Goal: Task Accomplishment & Management: Manage account settings

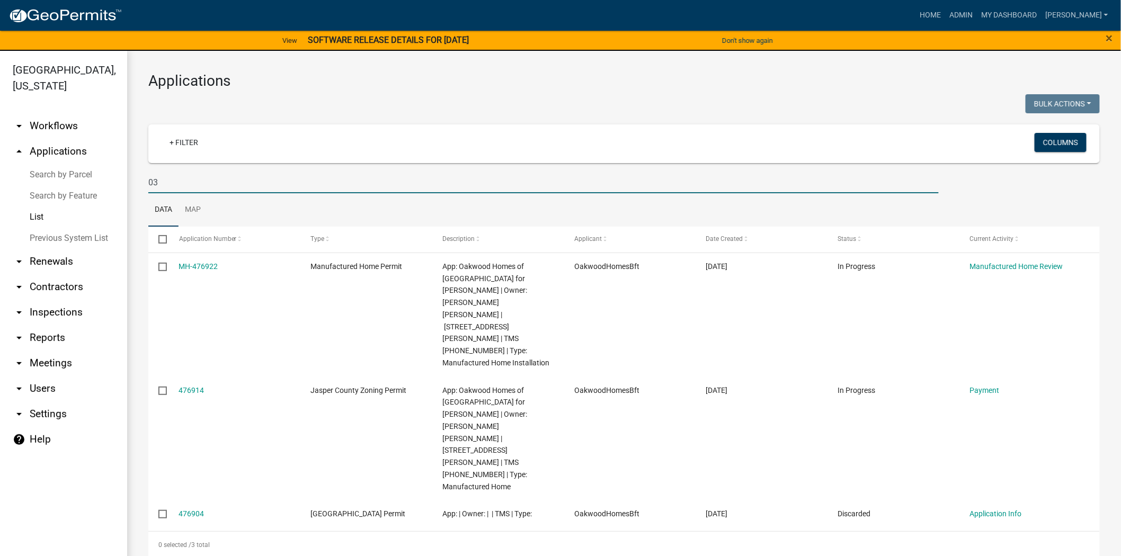
type input "0"
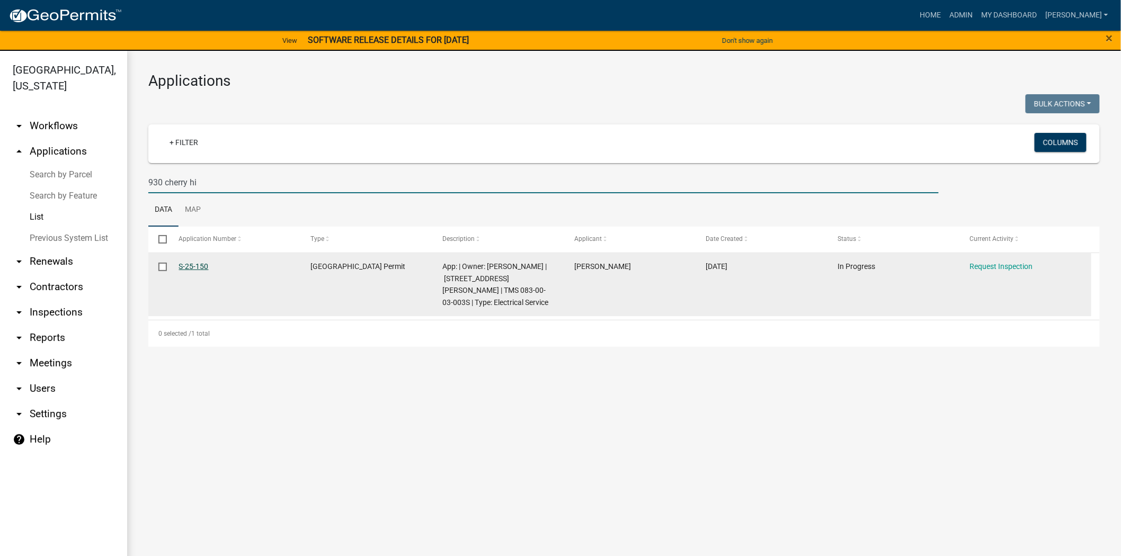
type input "930 cherry hi"
click at [197, 265] on link "S-25-150" at bounding box center [194, 266] width 30 height 8
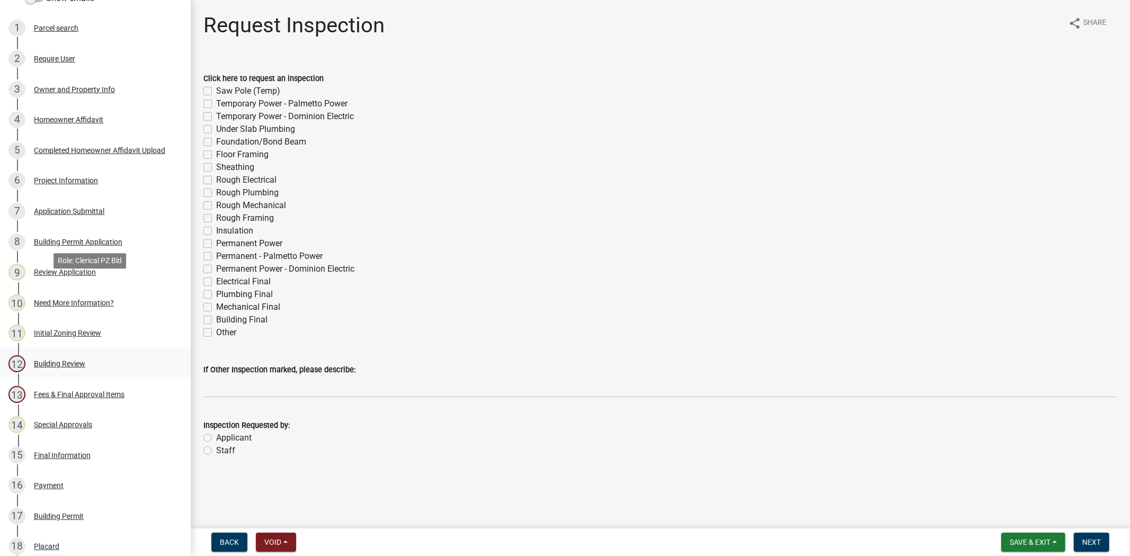
scroll to position [235, 0]
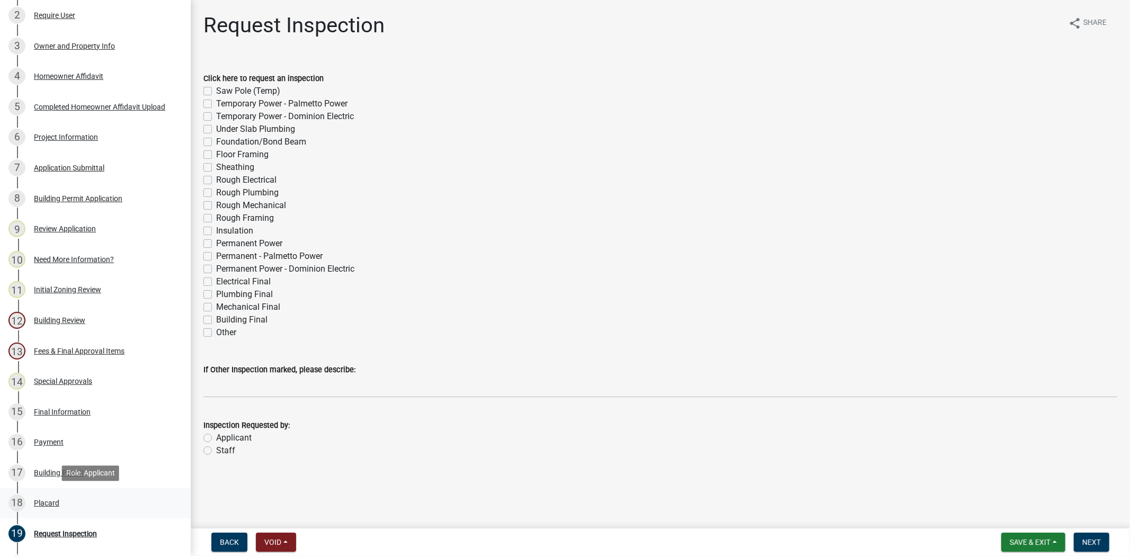
click at [85, 511] on div "18 Placard" at bounding box center [90, 503] width 165 height 17
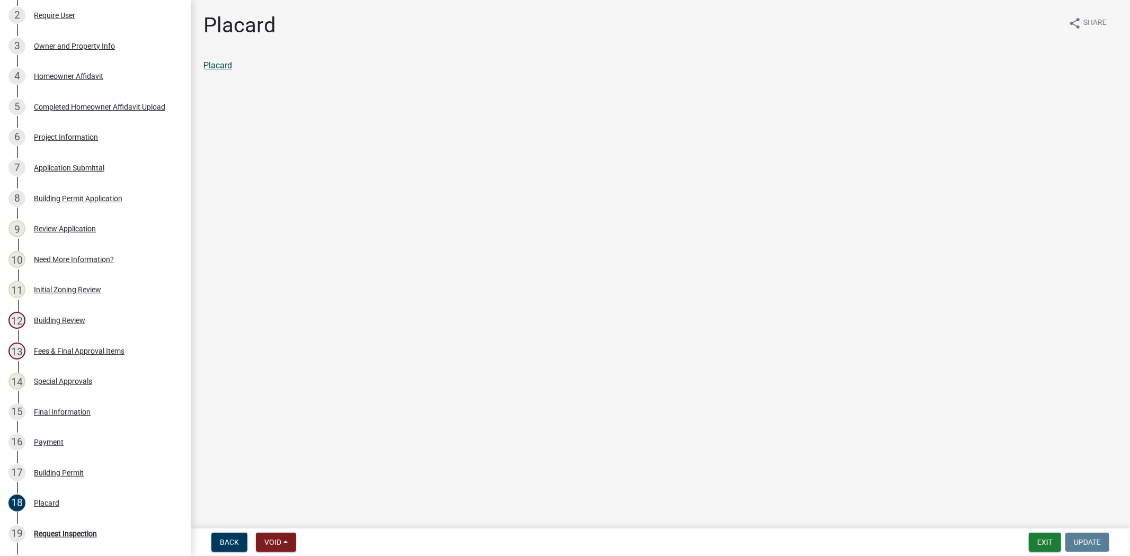
click at [219, 66] on link "Placard" at bounding box center [217, 65] width 29 height 10
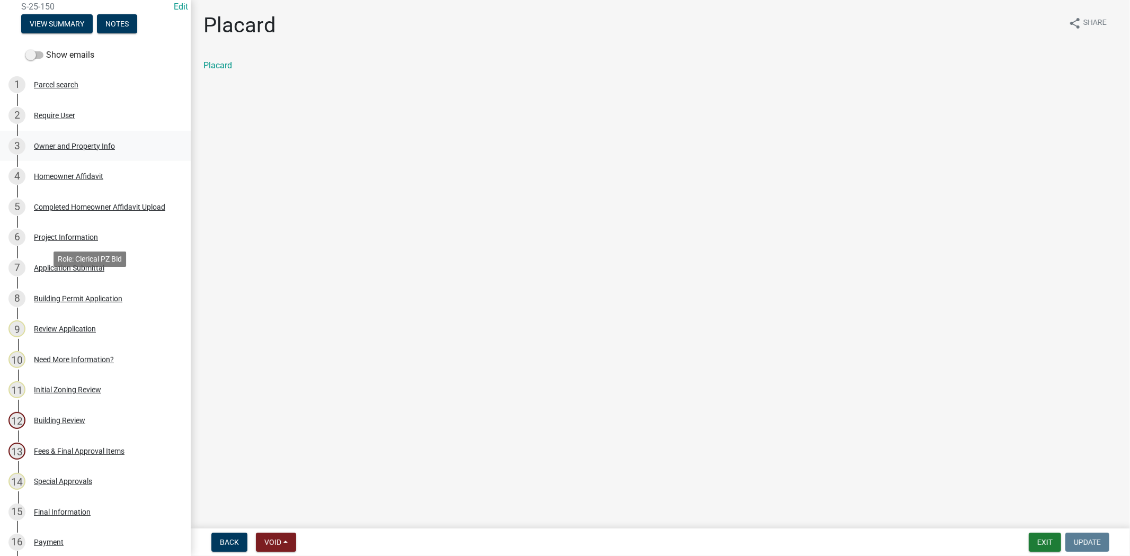
scroll to position [0, 0]
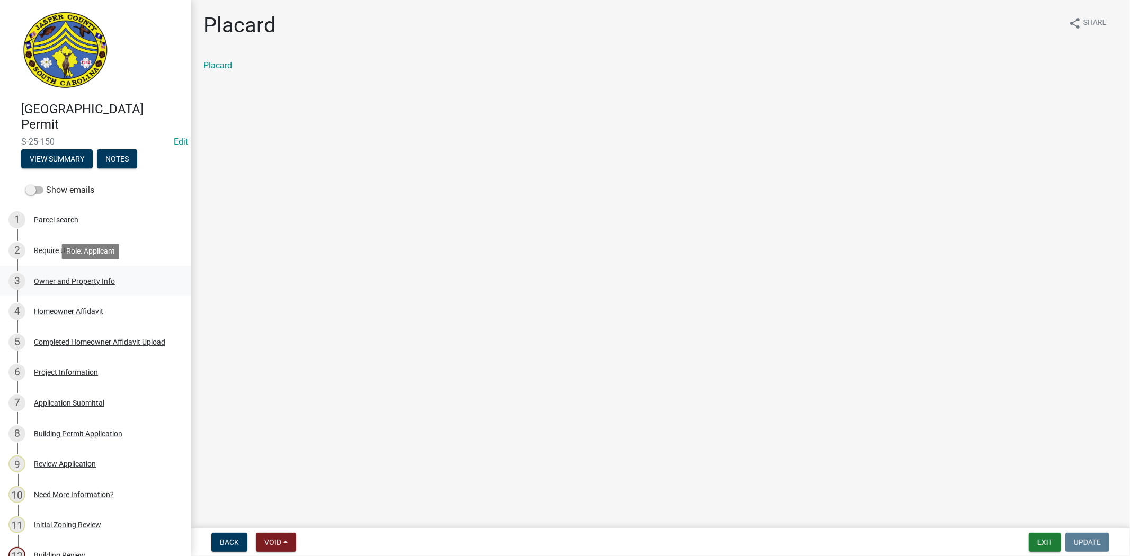
click at [84, 279] on div "Owner and Property Info" at bounding box center [74, 281] width 81 height 7
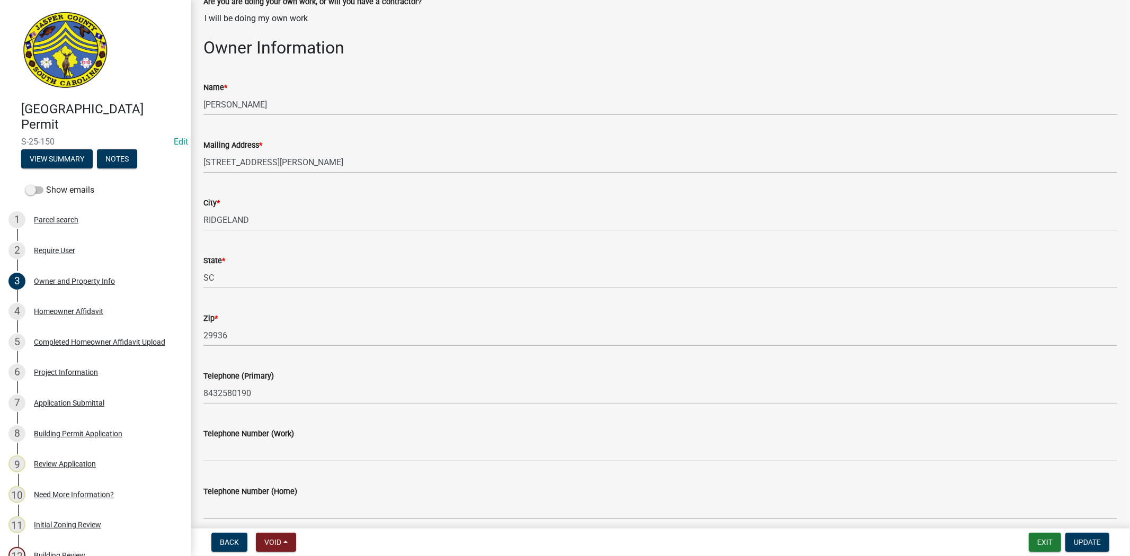
scroll to position [24, 0]
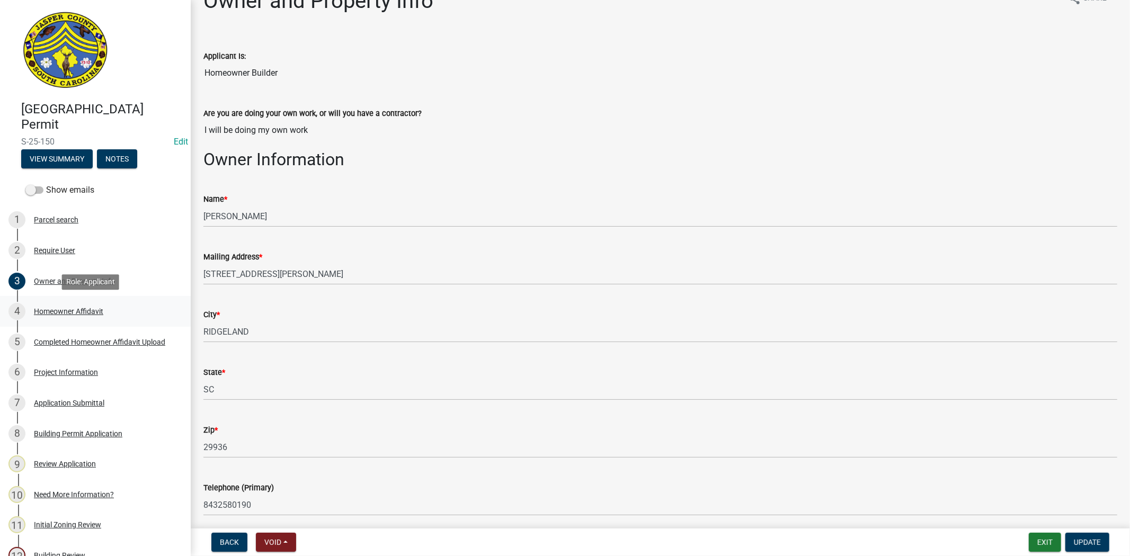
click at [66, 312] on div "Homeowner Affidavit" at bounding box center [68, 311] width 69 height 7
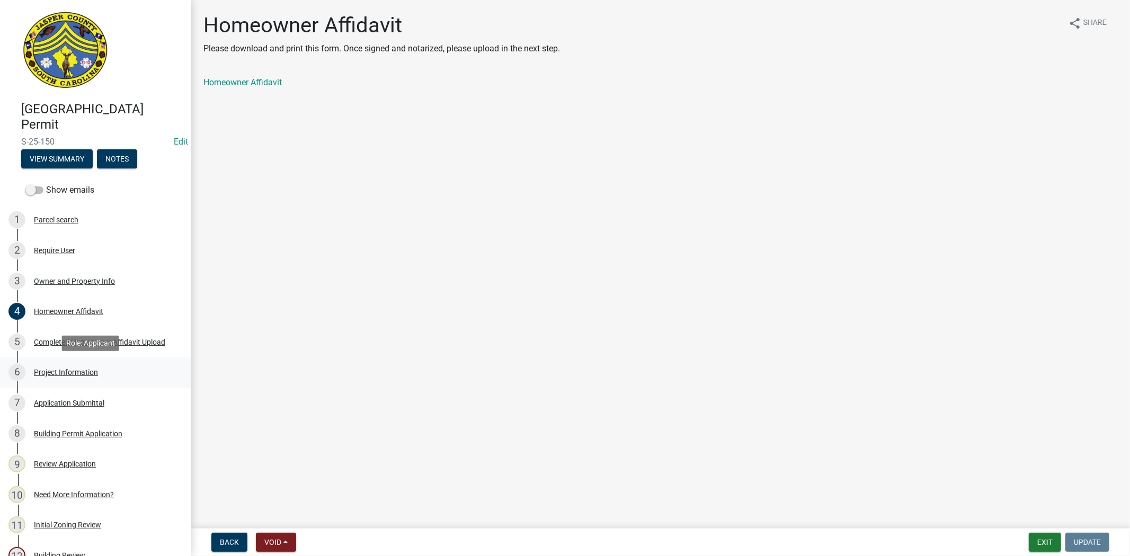
click at [88, 382] on link "6 Project Information" at bounding box center [95, 373] width 191 height 31
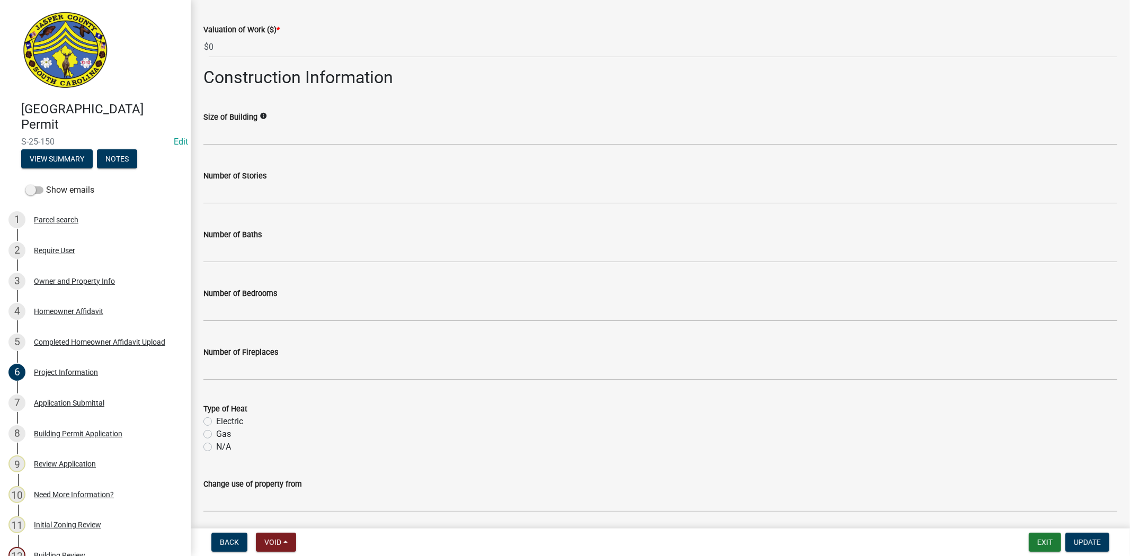
scroll to position [565, 0]
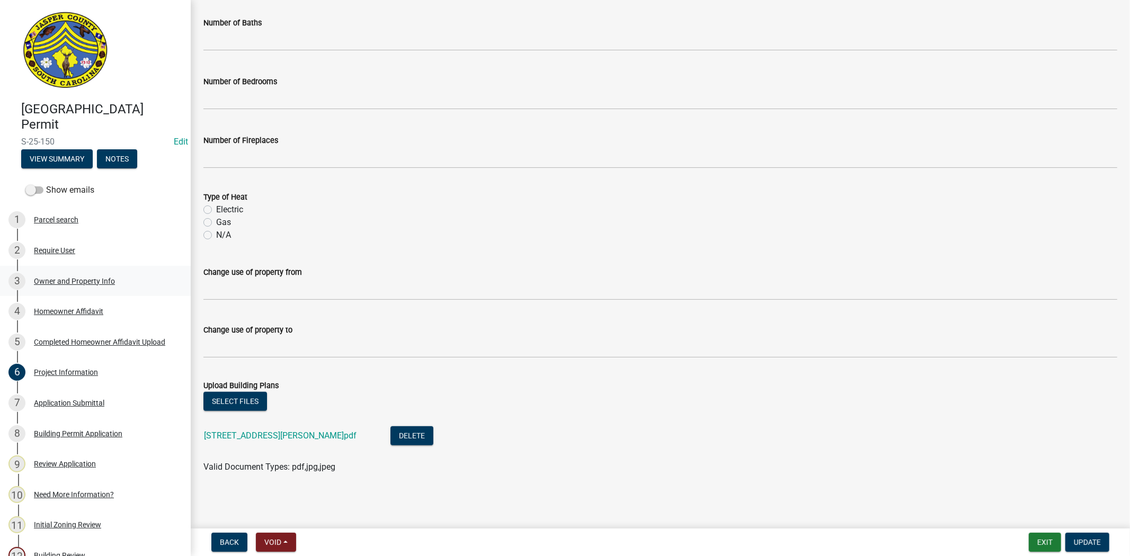
click at [107, 288] on div "3 Owner and Property Info" at bounding box center [90, 281] width 165 height 17
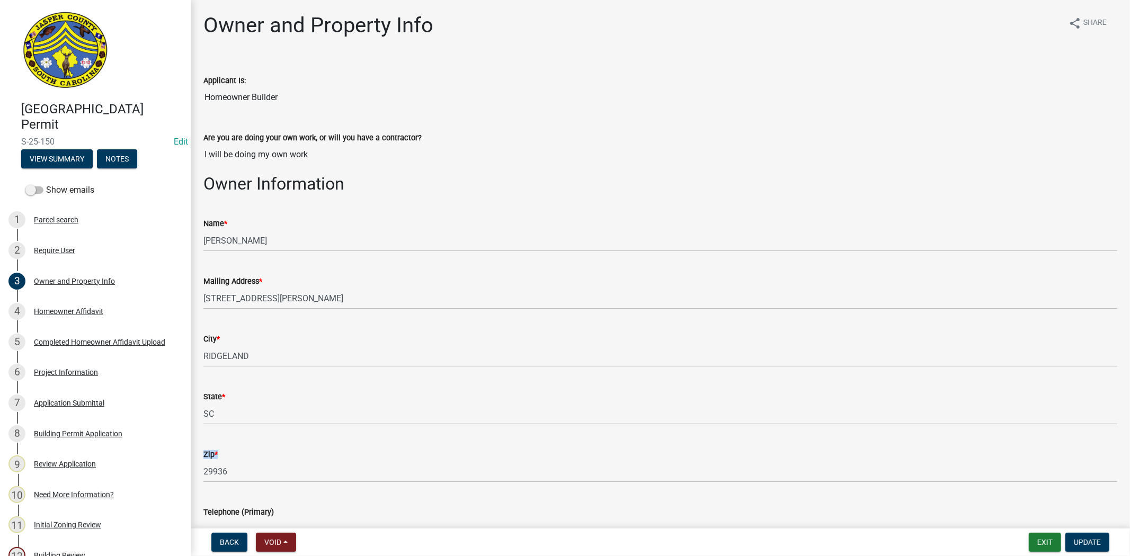
drag, startPoint x: 250, startPoint y: 457, endPoint x: 258, endPoint y: 464, distance: 10.9
click at [258, 464] on form "Zip * 29936" at bounding box center [660, 465] width 914 height 34
click at [1039, 548] on button "Exit" at bounding box center [1045, 542] width 32 height 19
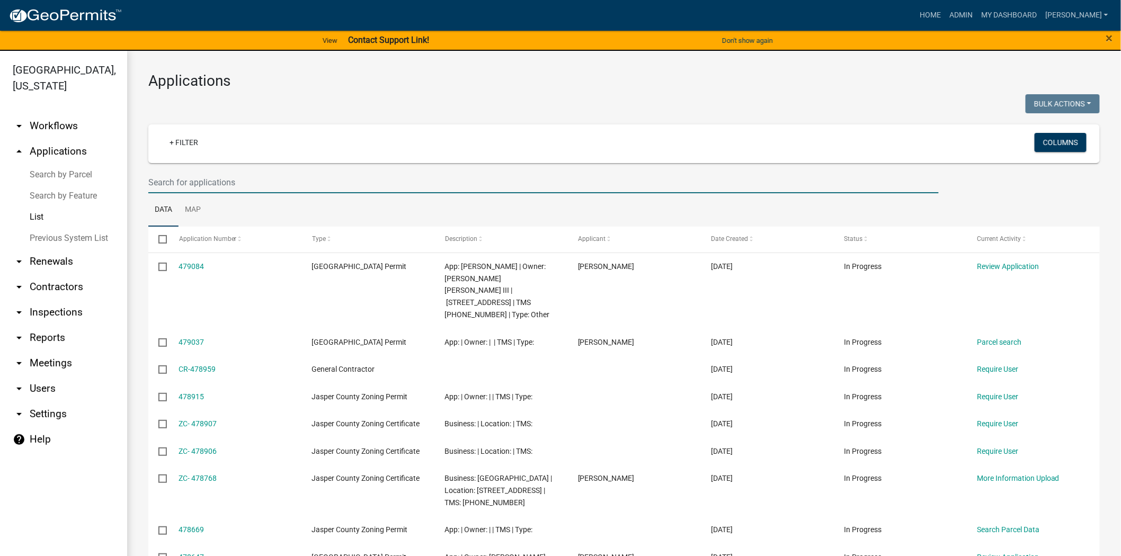
click at [226, 186] on input "text" at bounding box center [543, 183] width 790 height 22
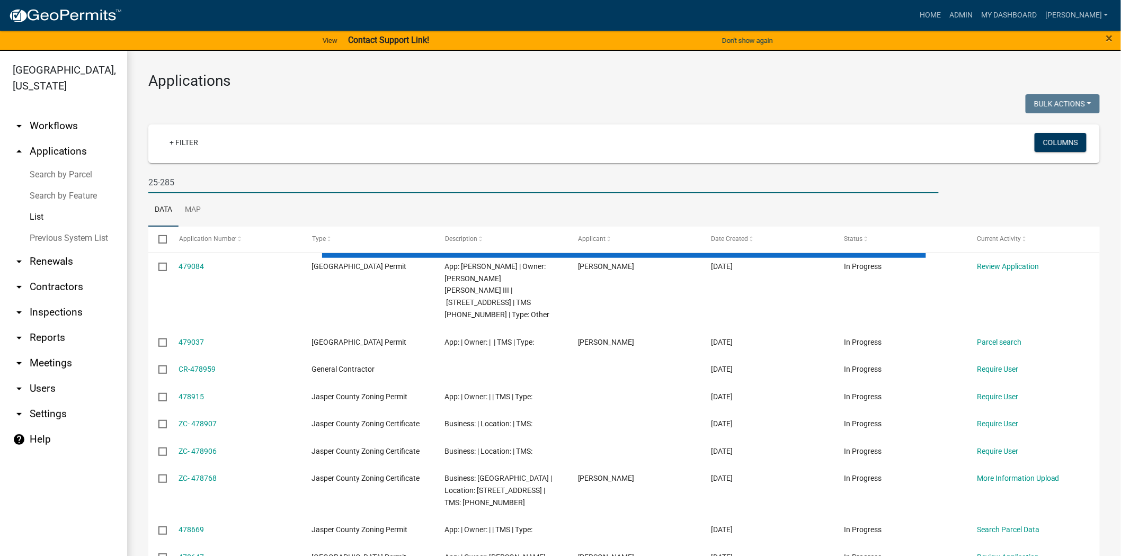
type input "25-285"
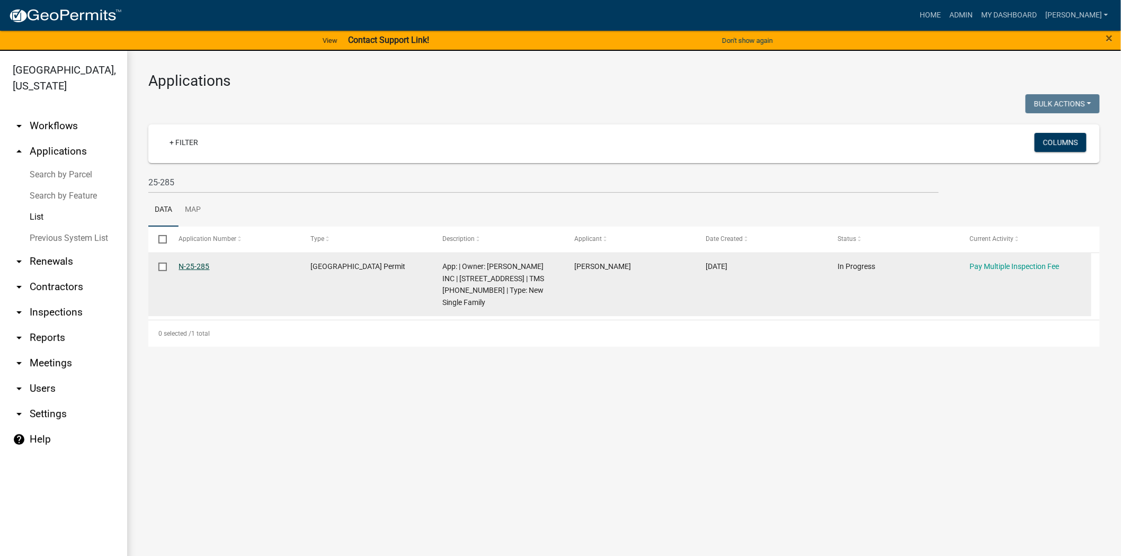
click at [191, 266] on link "N-25-285" at bounding box center [194, 266] width 31 height 8
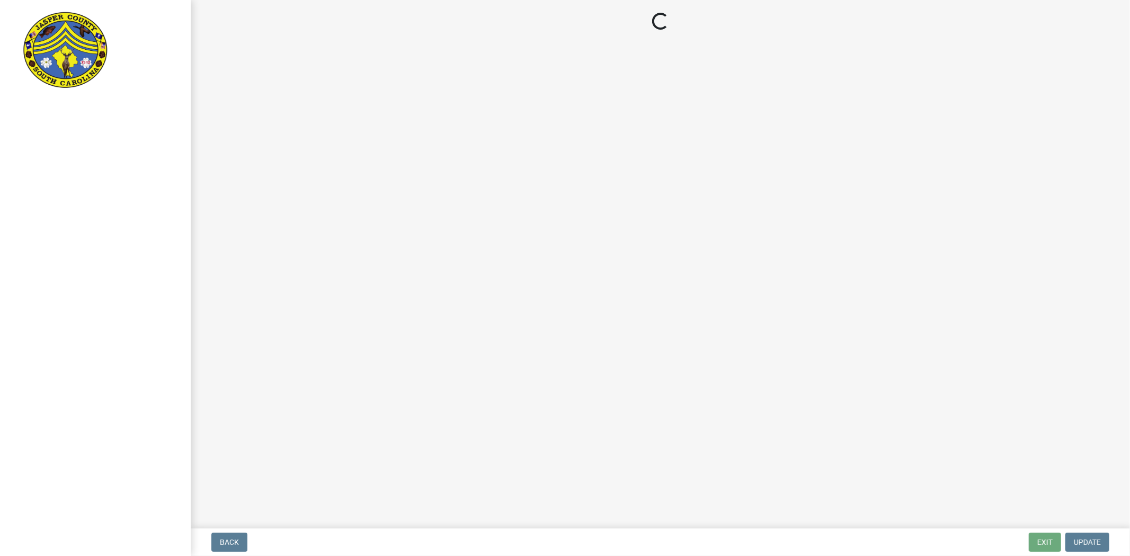
select select "3: 3"
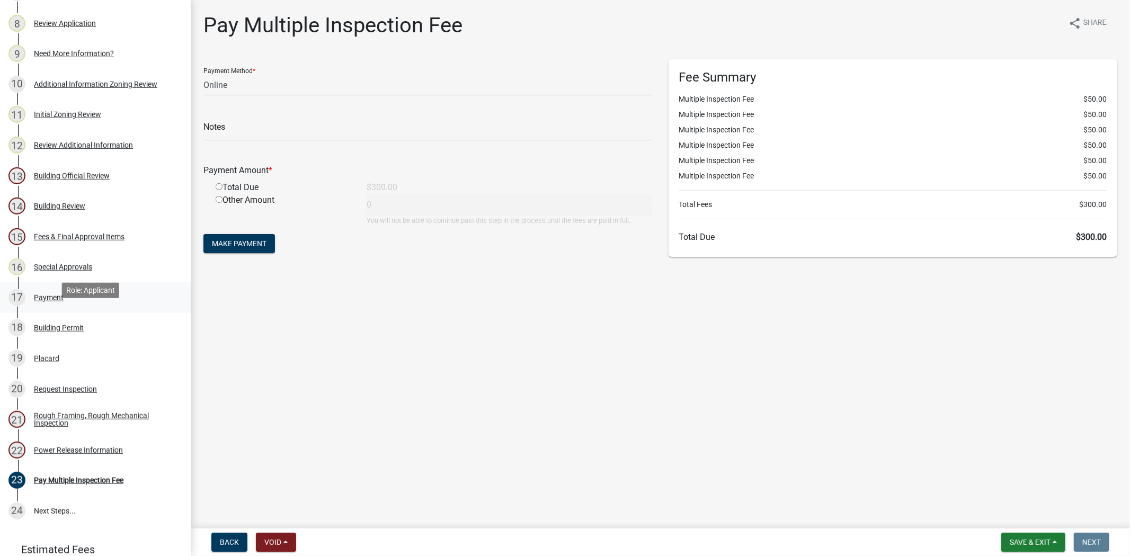
scroll to position [412, 0]
click at [72, 227] on div "15 Fees & Final Approval Items" at bounding box center [90, 235] width 165 height 17
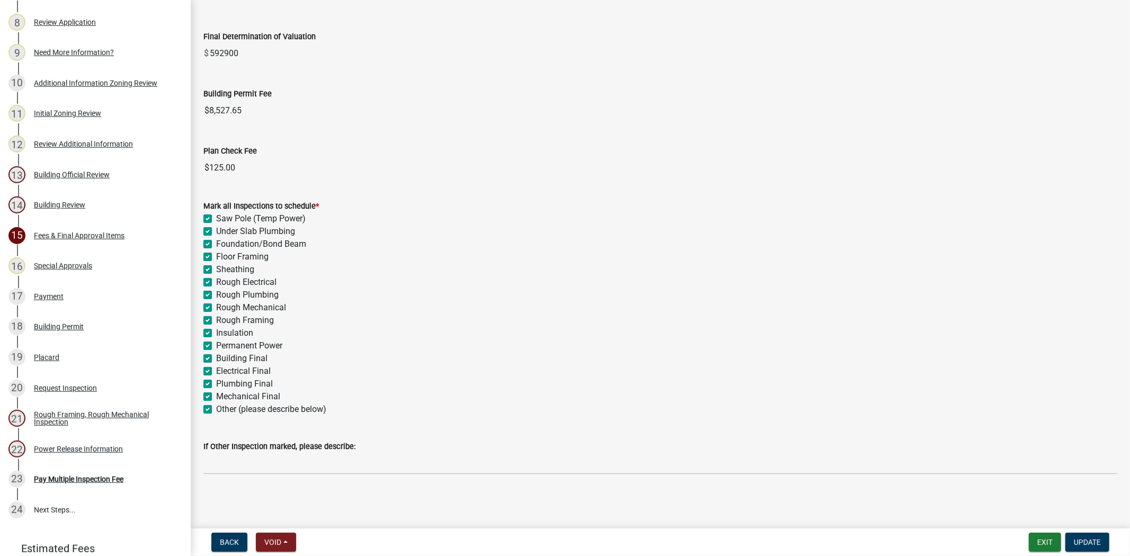
scroll to position [41, 0]
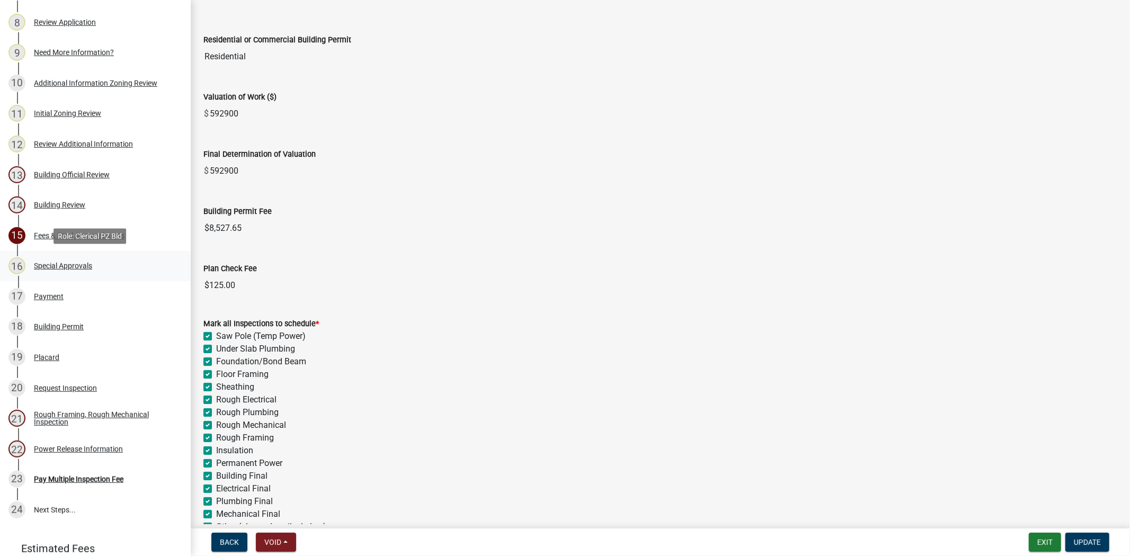
click at [90, 262] on div "Special Approvals" at bounding box center [63, 265] width 58 height 7
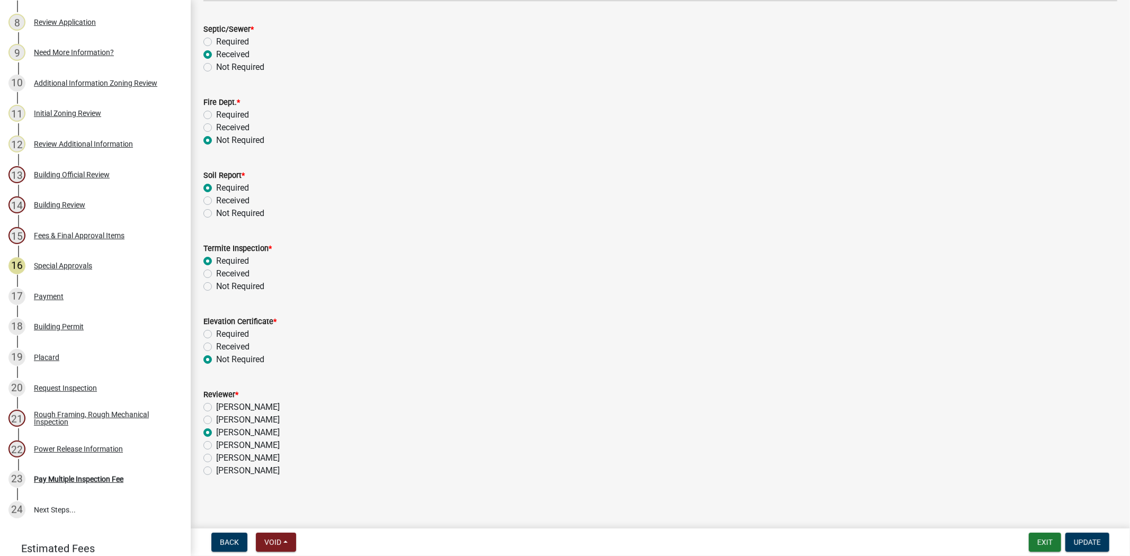
scroll to position [184, 0]
click at [74, 298] on div "17 Payment" at bounding box center [90, 296] width 165 height 17
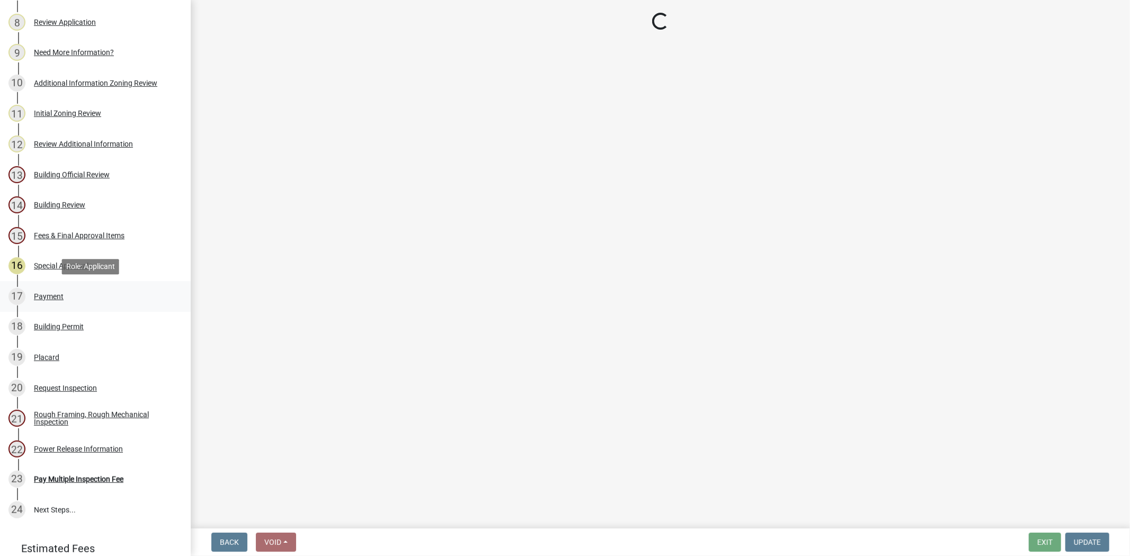
scroll to position [0, 0]
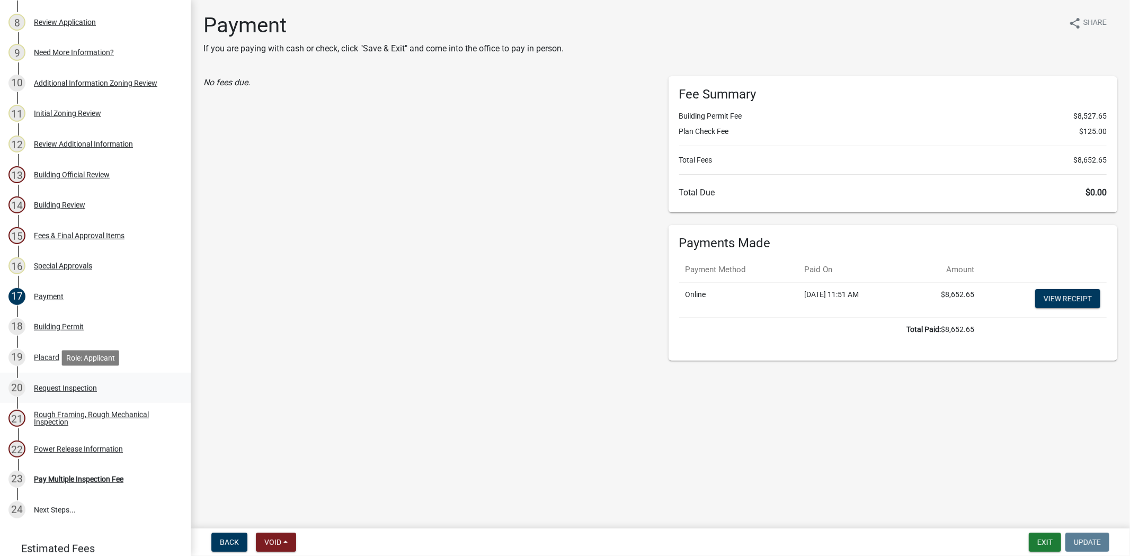
click at [46, 378] on link "20 Request Inspection" at bounding box center [95, 388] width 191 height 31
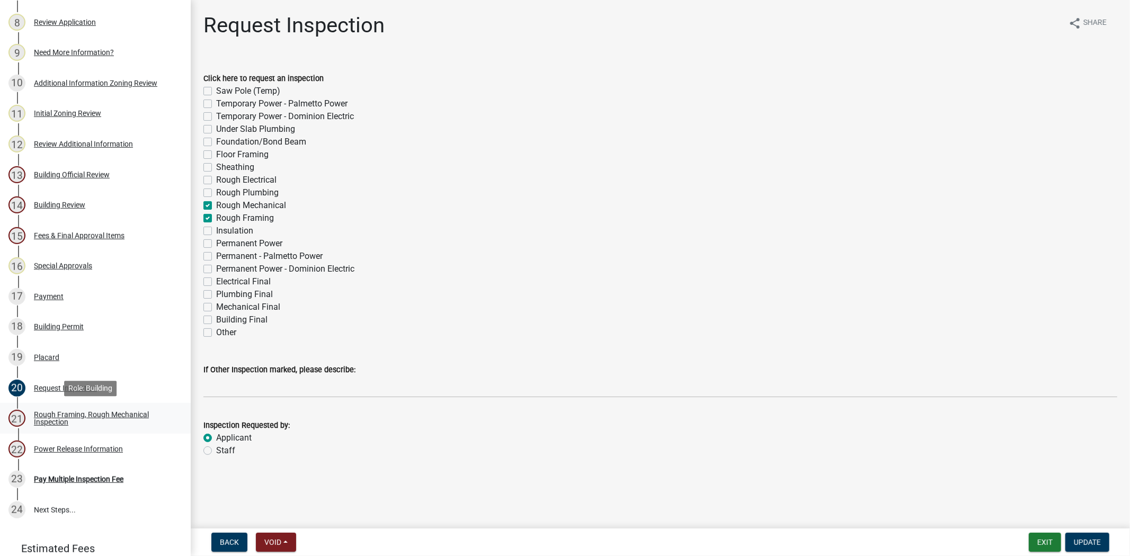
click at [58, 422] on div "Rough Framing, Rough Mechanical Inspection" at bounding box center [104, 418] width 140 height 15
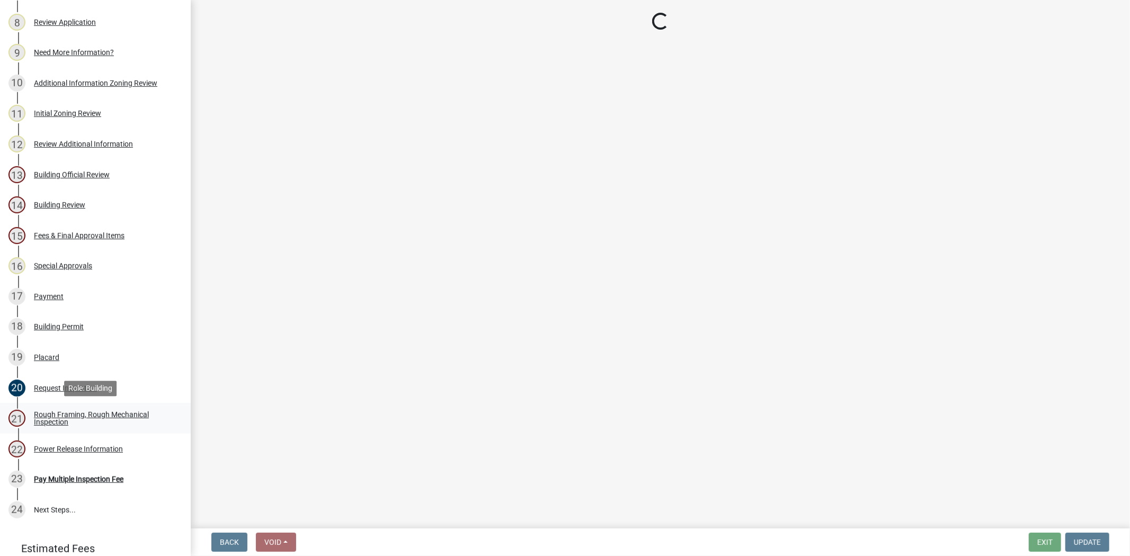
select select "2d9ba1e5-2fdd-4b15-98d0-073dcbeb5880"
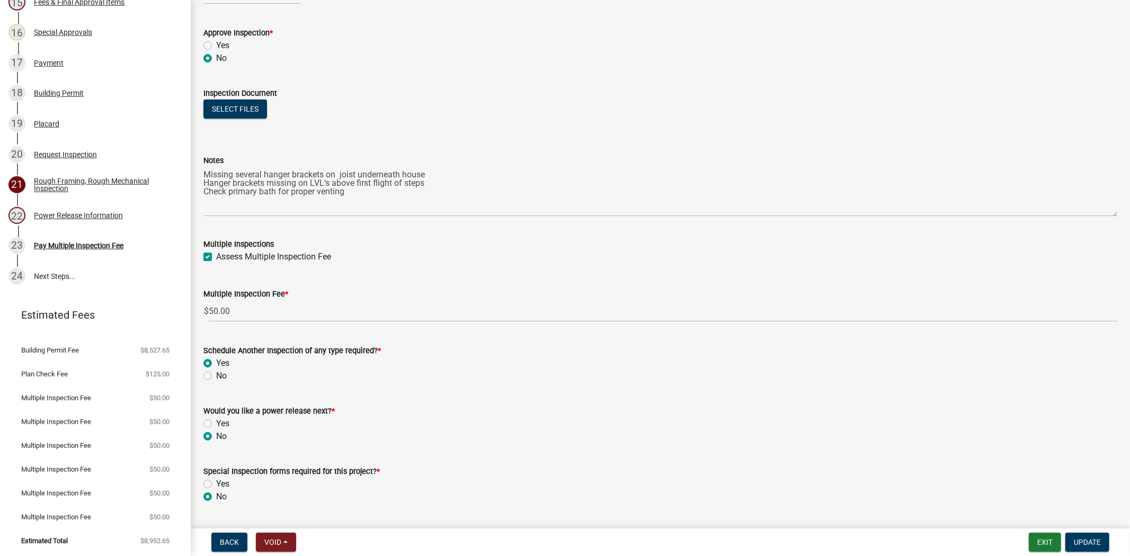
scroll to position [639, 0]
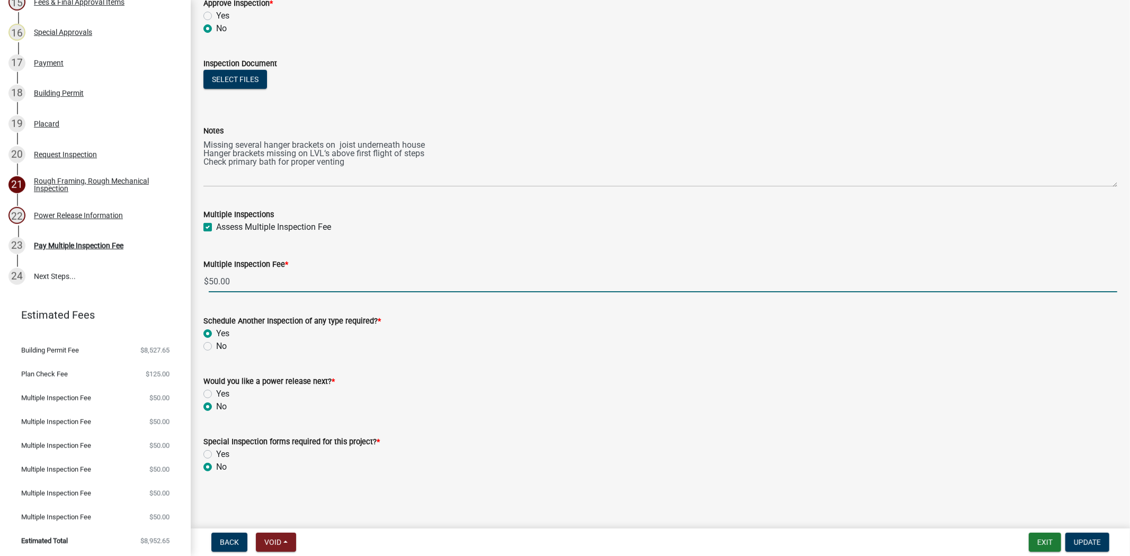
click at [269, 282] on input "50.00" at bounding box center [663, 282] width 909 height 22
click at [200, 224] on div "Multiple Inspections Assess Multiple Inspection Fee" at bounding box center [660, 214] width 930 height 38
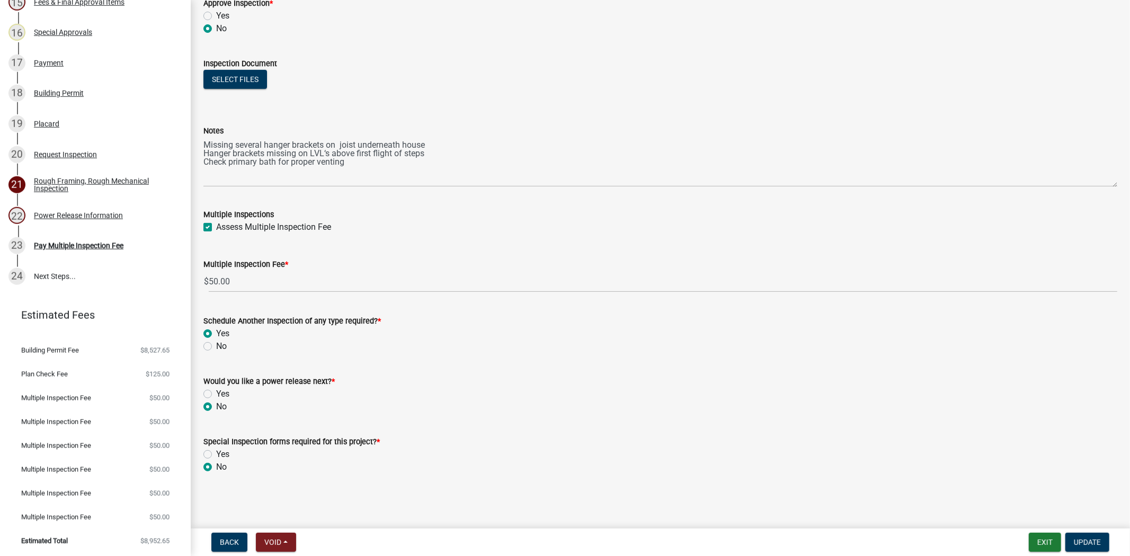
click at [216, 229] on label "Assess Multiple Inspection Fee" at bounding box center [273, 227] width 115 height 13
click at [216, 228] on input "Assess Multiple Inspection Fee" at bounding box center [219, 224] width 7 height 7
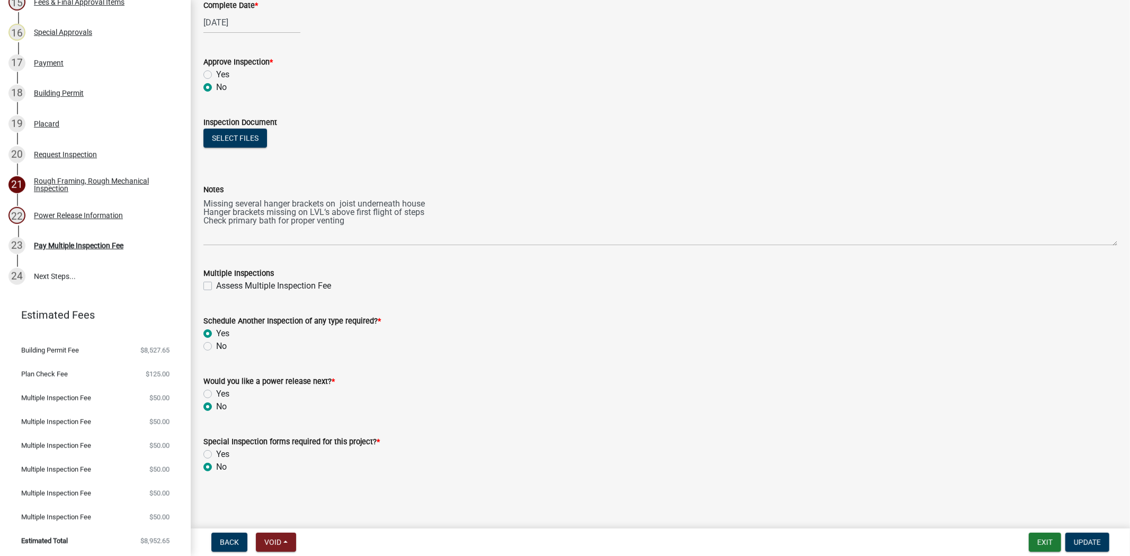
click at [216, 287] on label "Assess Multiple Inspection Fee" at bounding box center [273, 286] width 115 height 13
click at [216, 287] on input "Assess Multiple Inspection Fee" at bounding box center [219, 283] width 7 height 7
checkbox input "true"
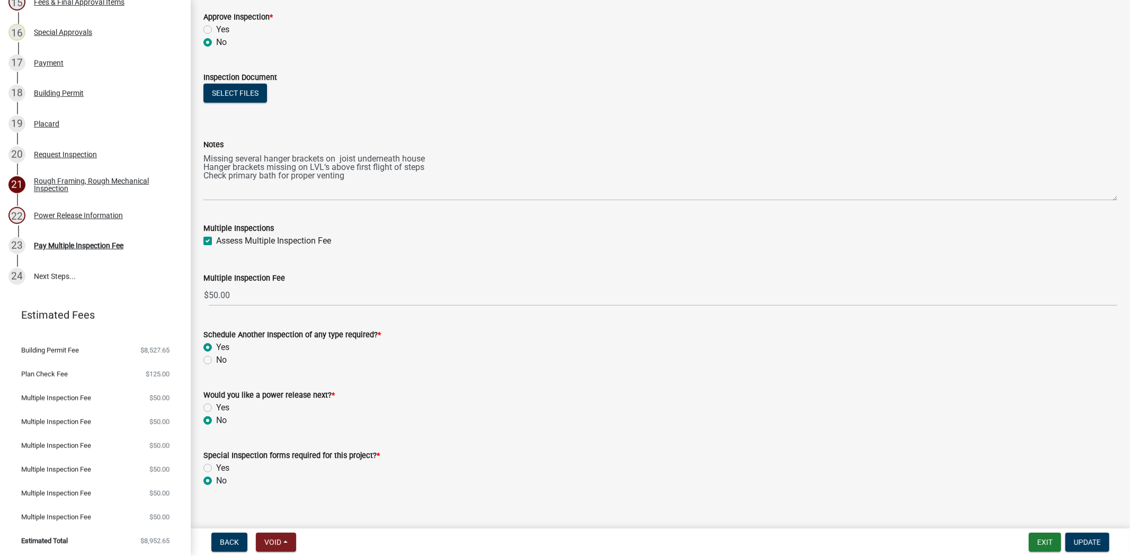
scroll to position [639, 0]
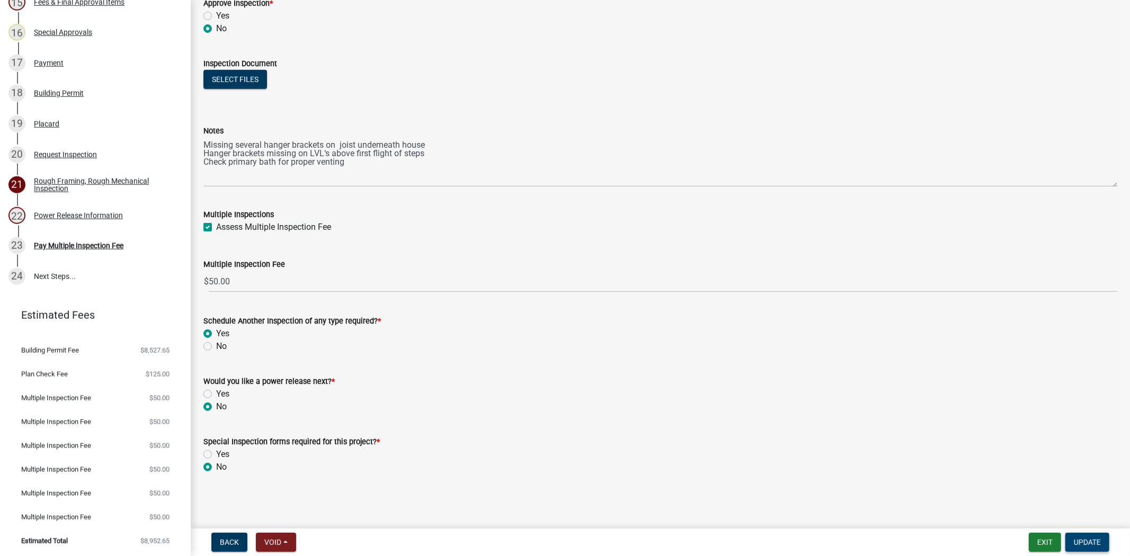
click at [1078, 544] on span "Update" at bounding box center [1087, 542] width 27 height 8
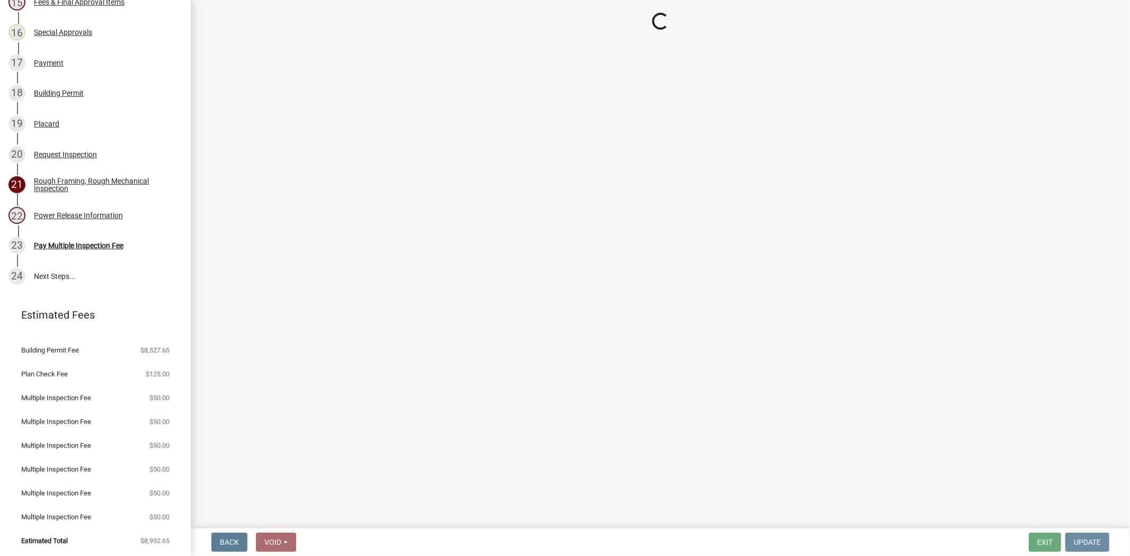
scroll to position [0, 0]
select select "3: 3"
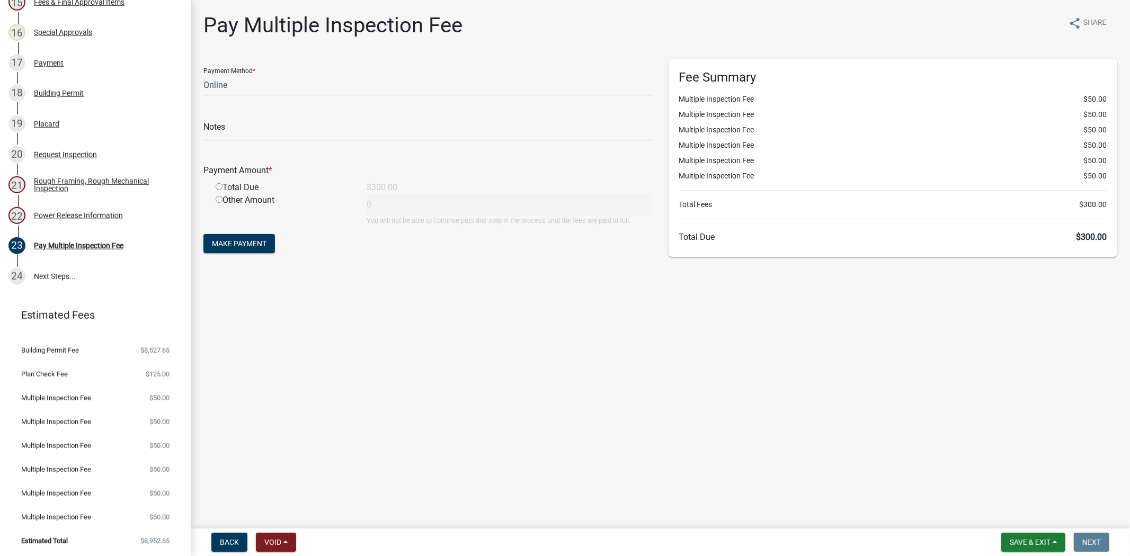
click at [1083, 172] on li "Multiple Inspection Fee $50.00" at bounding box center [893, 176] width 428 height 11
drag, startPoint x: 1106, startPoint y: 205, endPoint x: 1072, endPoint y: 206, distance: 33.9
click at [1072, 206] on li "Total Fees $300.00" at bounding box center [893, 204] width 428 height 11
click at [1050, 187] on div "Fee Summary Multiple Inspection Fee $50.00 Multiple Inspection Fee $50.00 Multi…" at bounding box center [893, 158] width 449 height 198
click at [237, 129] on input "text" at bounding box center [427, 130] width 449 height 22
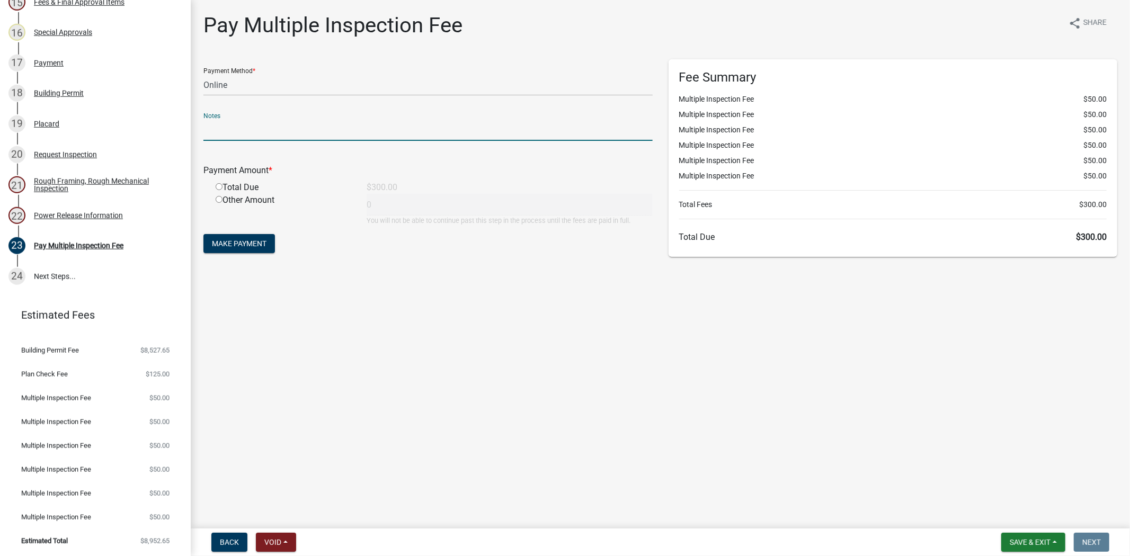
click at [571, 292] on main "Pay Multiple Inspection Fee share Share Payment Method * Credit Card POS Check …" at bounding box center [660, 262] width 939 height 524
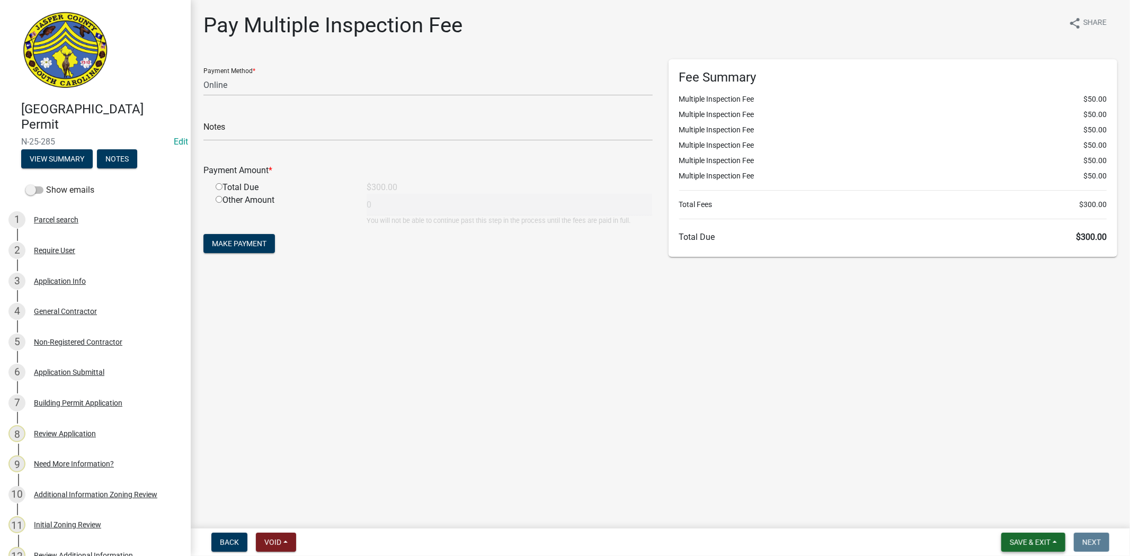
click at [1024, 547] on button "Save & Exit" at bounding box center [1033, 542] width 64 height 19
click at [1025, 513] on button "Save & Exit" at bounding box center [1023, 514] width 85 height 25
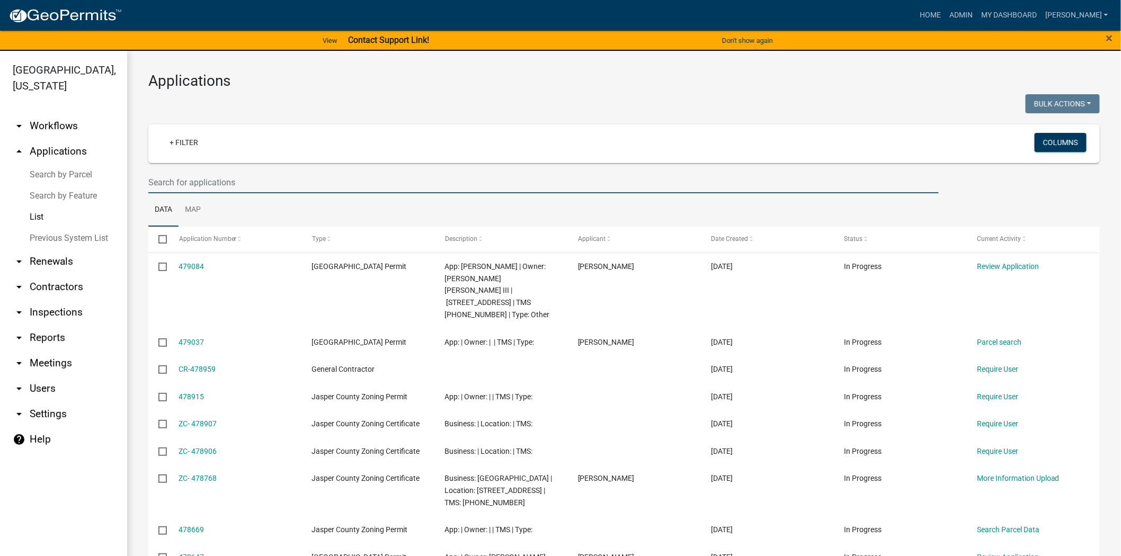
click at [229, 186] on input "text" at bounding box center [543, 183] width 790 height 22
